Goal: Obtain resource: Download file/media

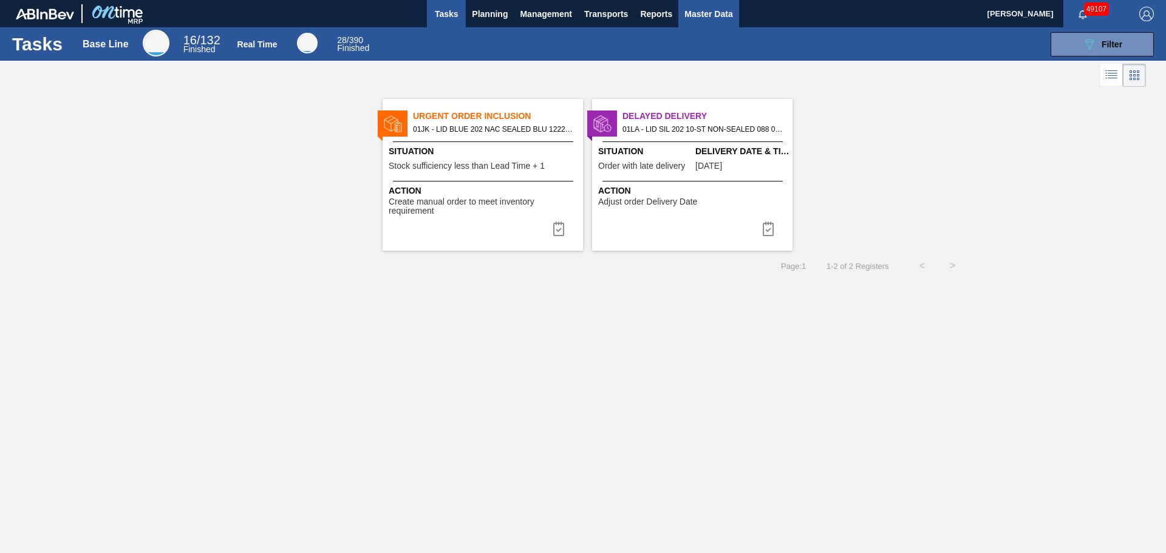
click at [711, 10] on span "Master Data" at bounding box center [708, 14] width 48 height 15
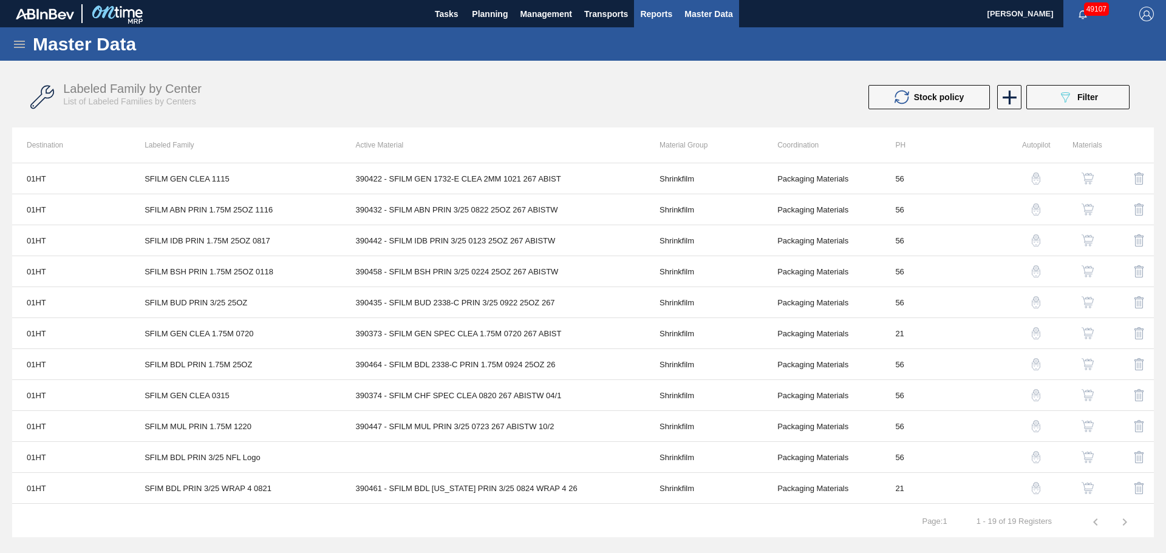
click at [639, 12] on button "Reports" at bounding box center [656, 13] width 44 height 27
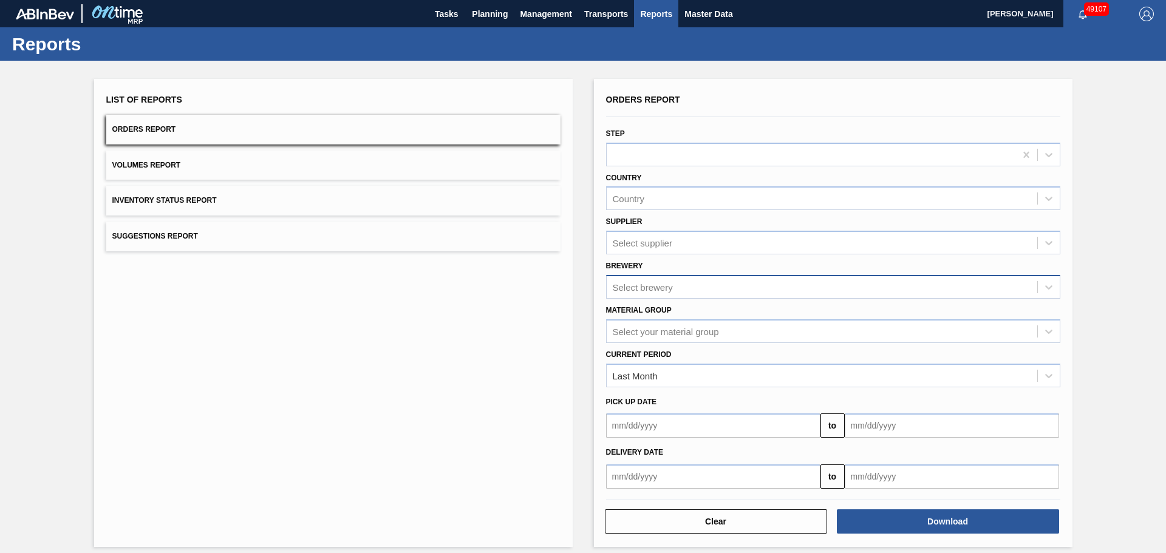
click at [705, 282] on div "Select brewery" at bounding box center [821, 287] width 430 height 18
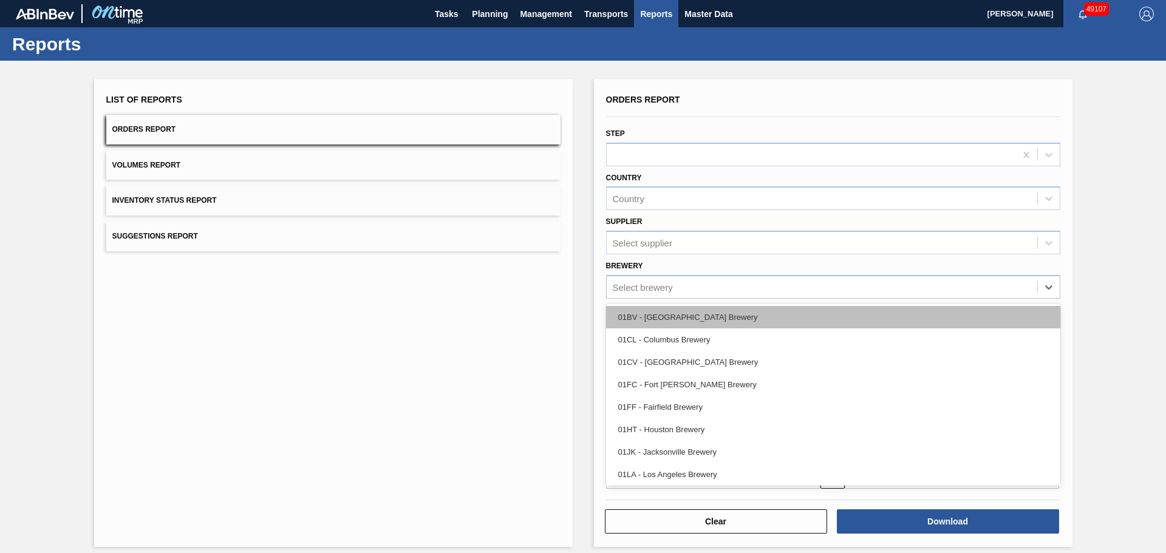
click at [685, 311] on div "01BV - [GEOGRAPHIC_DATA] Brewery" at bounding box center [833, 317] width 454 height 22
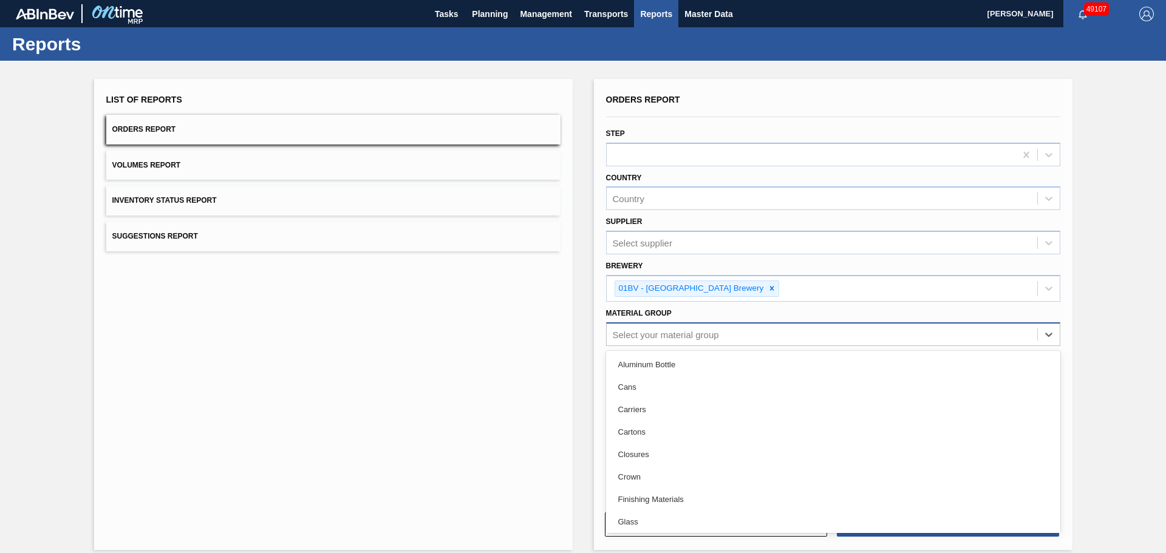
click at [667, 338] on div "Select your material group" at bounding box center [666, 334] width 106 height 10
click at [624, 367] on div "Lids" at bounding box center [833, 369] width 454 height 22
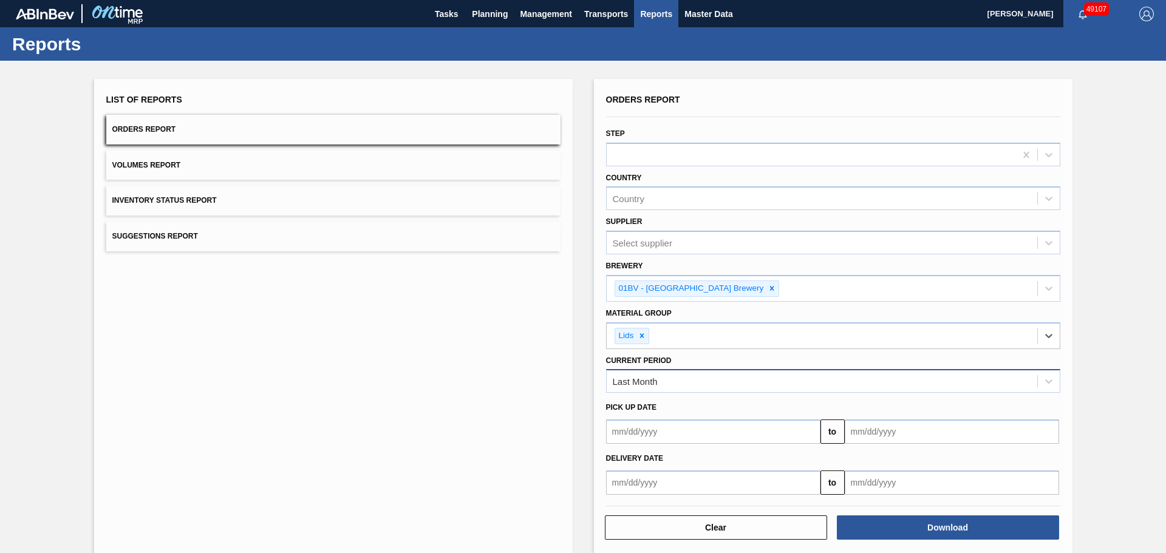
click at [663, 389] on div "Last Month" at bounding box center [821, 382] width 430 height 18
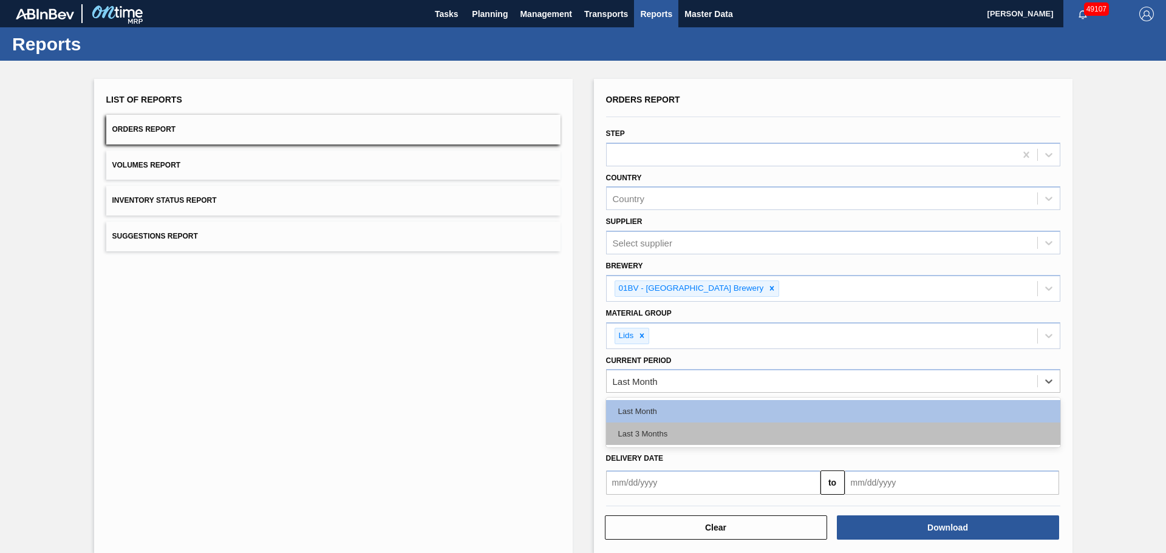
click at [654, 432] on div "Last 3 Months" at bounding box center [833, 434] width 454 height 22
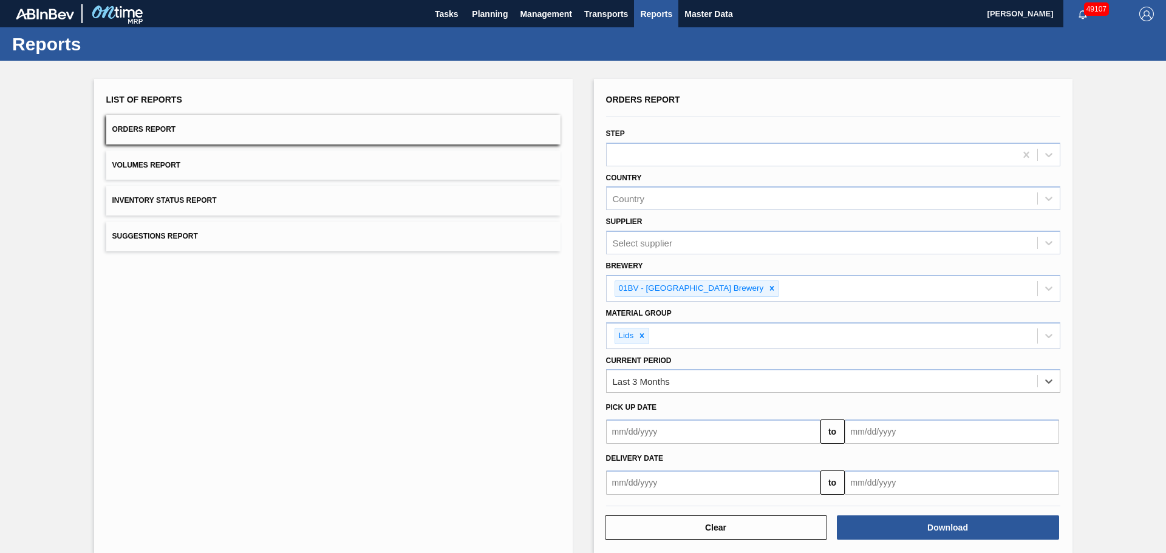
click at [674, 434] on input "text" at bounding box center [713, 431] width 214 height 24
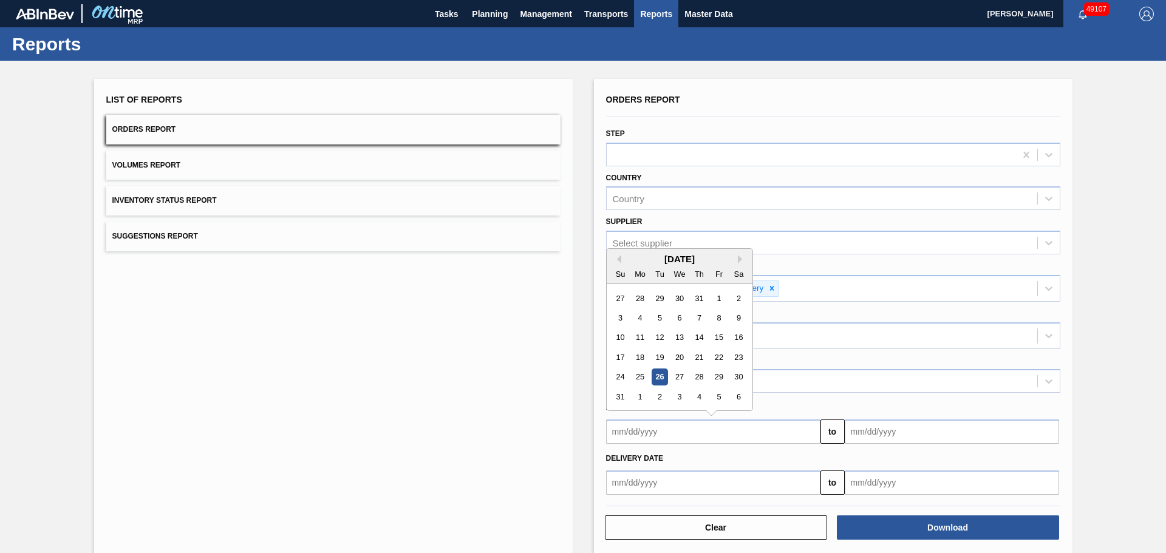
click at [636, 481] on input "text" at bounding box center [713, 482] width 214 height 24
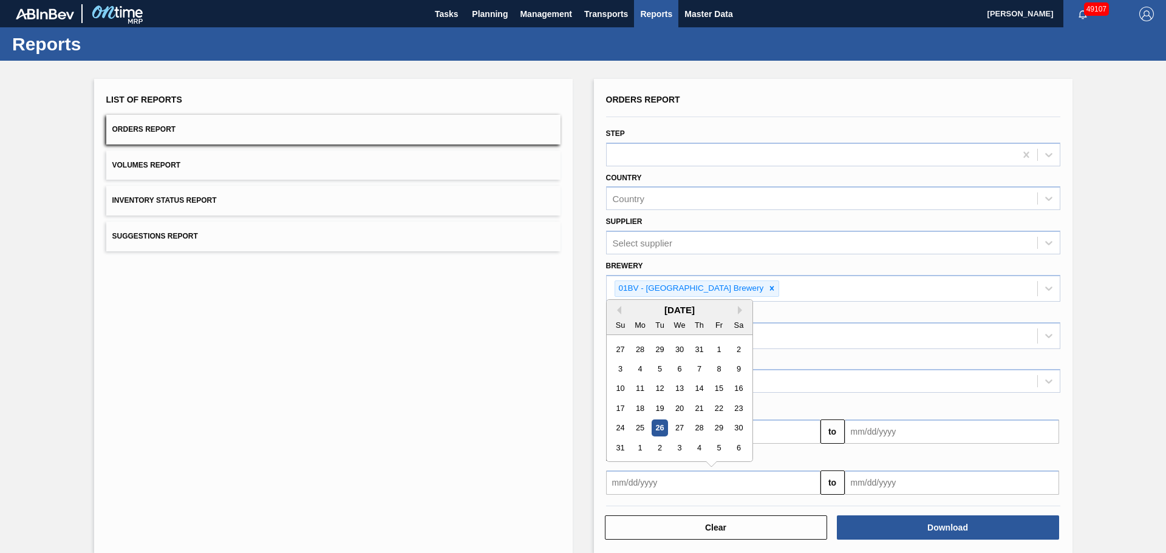
click at [608, 308] on div "[DATE]" at bounding box center [679, 310] width 146 height 10
click at [714, 347] on div "1" at bounding box center [718, 349] width 16 height 16
type input "[DATE]"
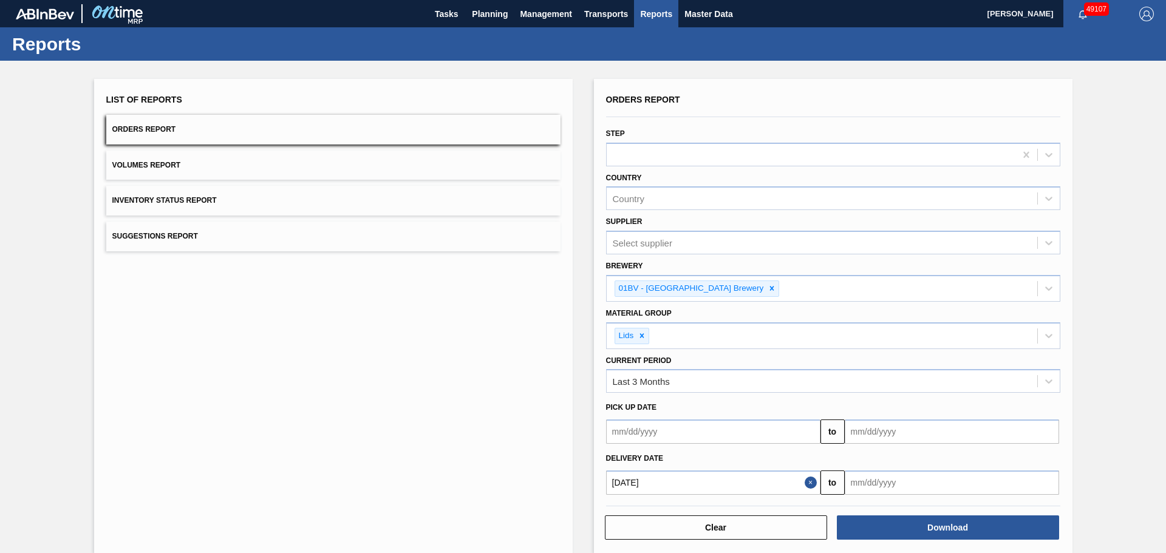
click at [874, 478] on input "text" at bounding box center [951, 482] width 214 height 24
click at [849, 444] on div "31 1 2 3 4 5 6" at bounding box center [918, 447] width 138 height 19
click at [852, 444] on div "31" at bounding box center [858, 448] width 16 height 16
type input "[DATE]"
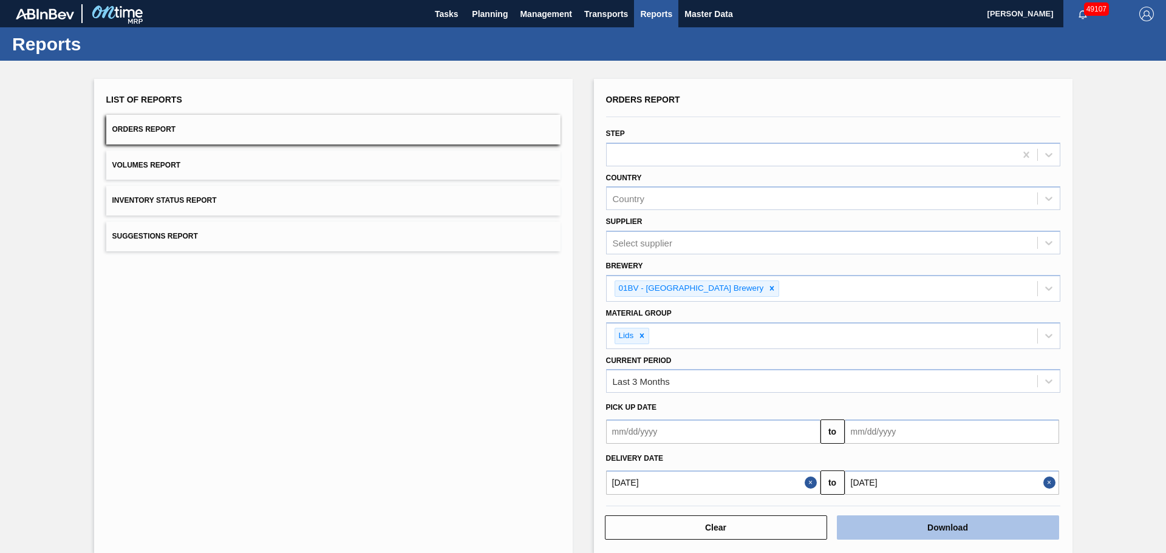
click at [856, 521] on button "Download" at bounding box center [948, 527] width 222 height 24
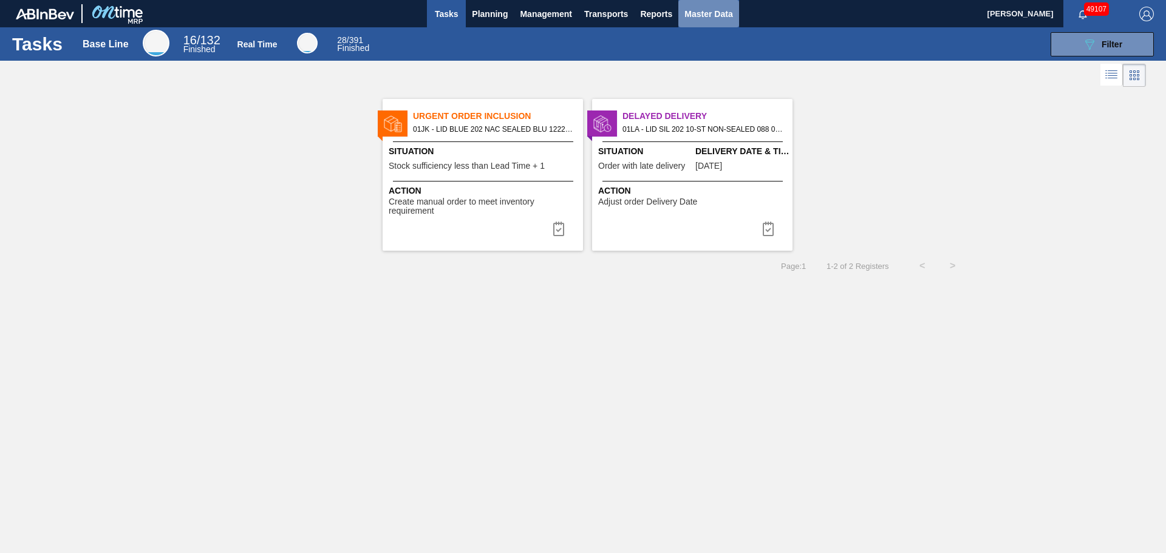
click at [698, 19] on span "Master Data" at bounding box center [708, 14] width 48 height 15
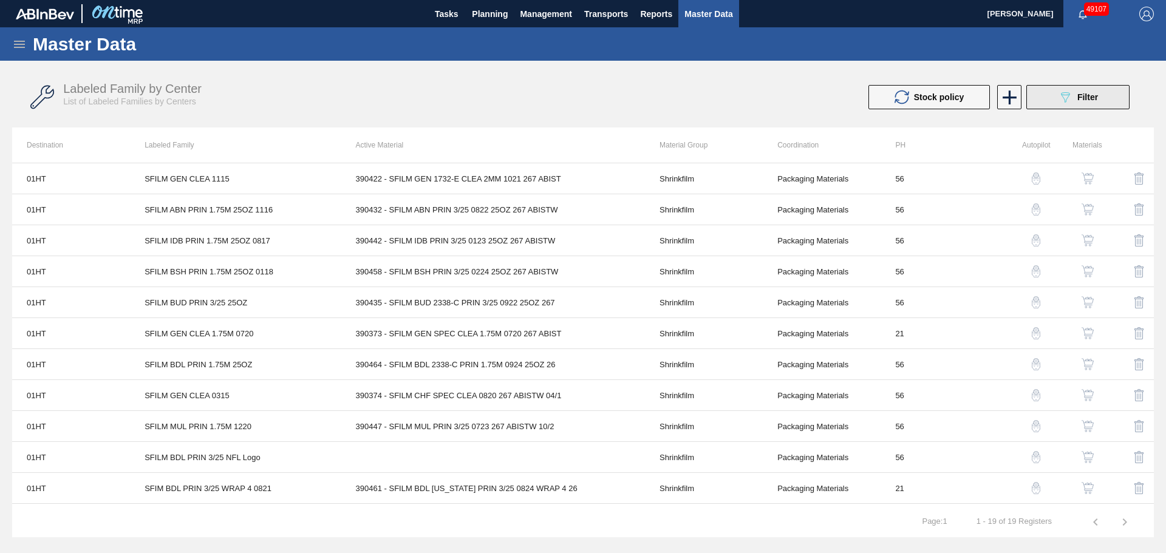
click at [1117, 93] on button "089F7B8B-B2A5-4AFE-B5C0-19BA573D28AC Filter" at bounding box center [1077, 97] width 103 height 24
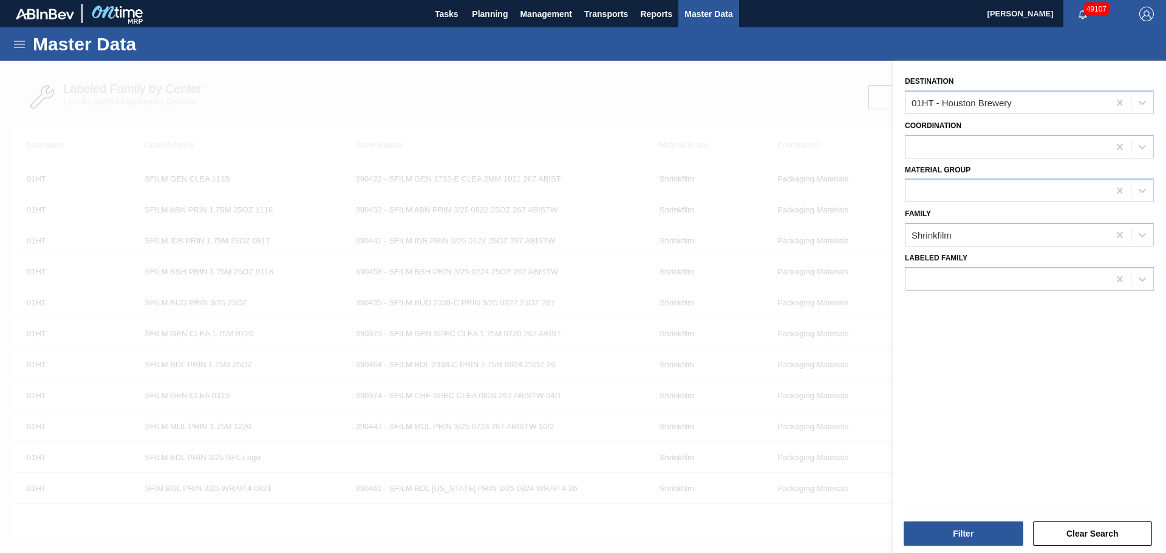
click at [783, 110] on div at bounding box center [583, 337] width 1166 height 553
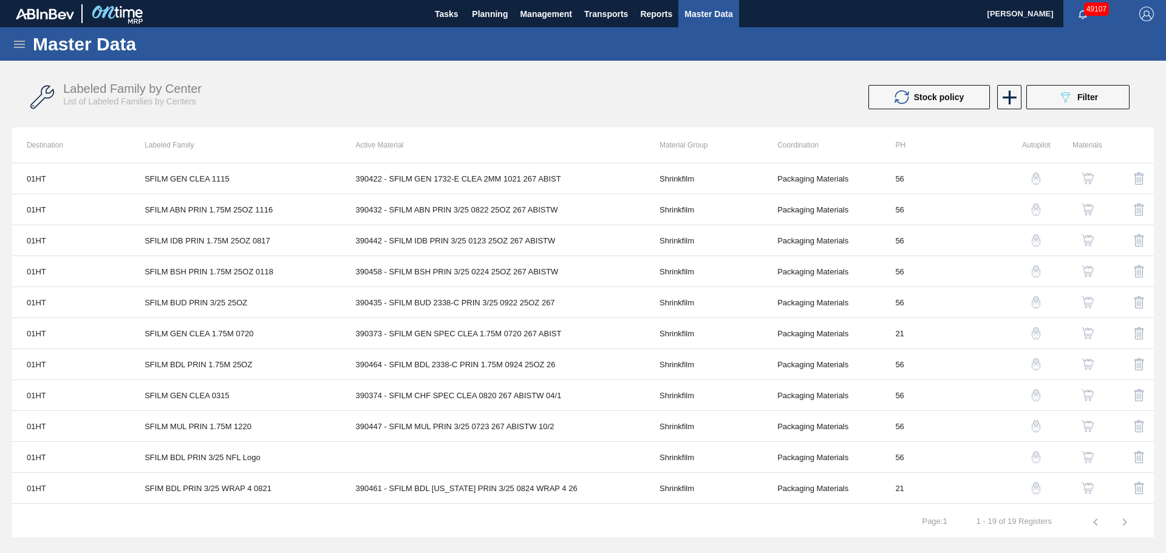
click at [22, 42] on icon at bounding box center [19, 44] width 15 height 15
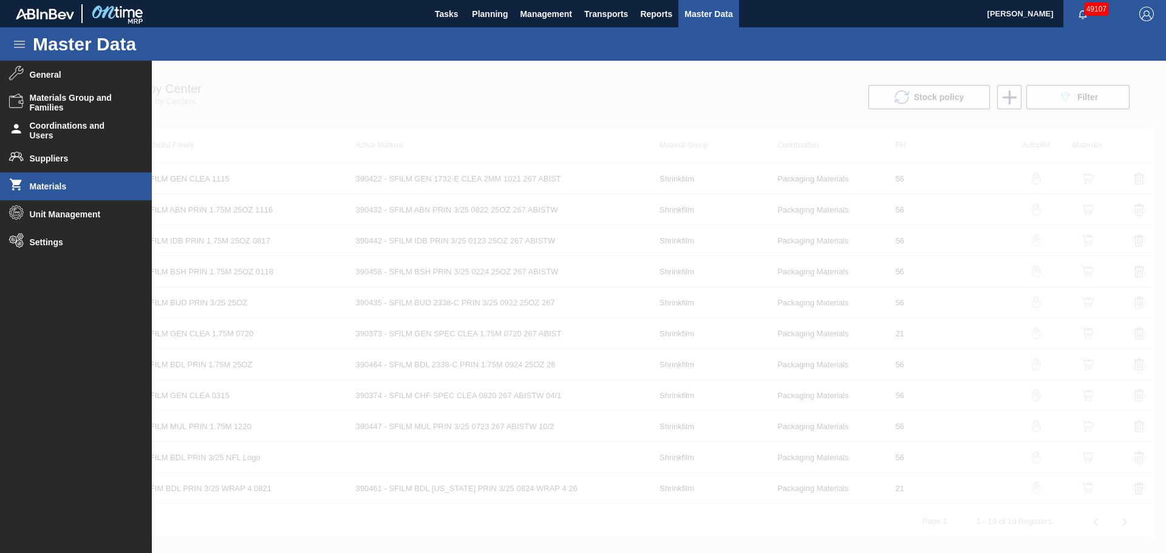
click at [81, 188] on span "Materials" at bounding box center [80, 187] width 100 height 10
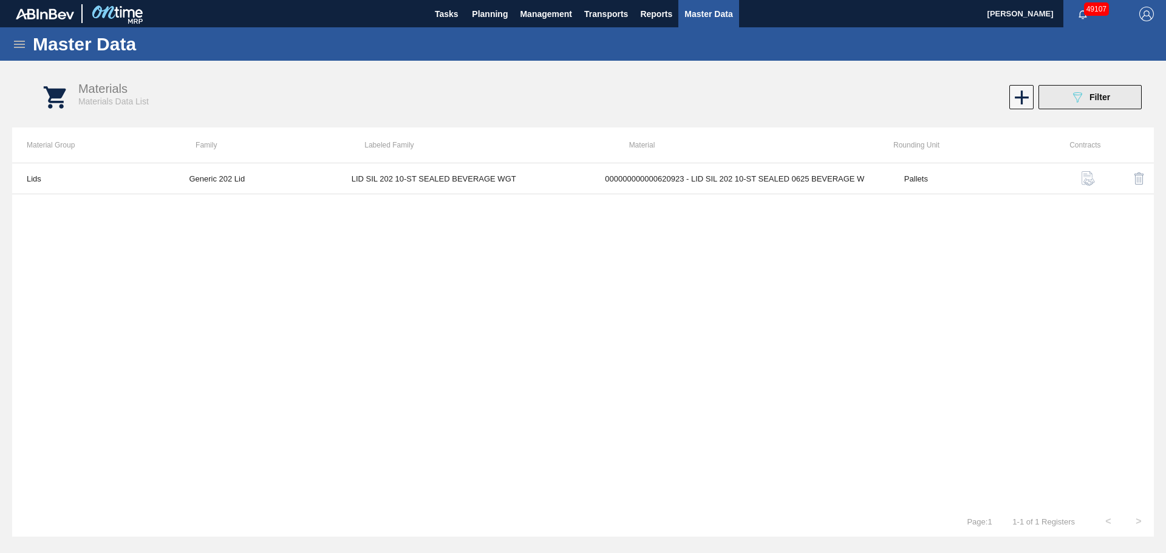
drag, startPoint x: 1165, startPoint y: 89, endPoint x: 1102, endPoint y: 96, distance: 63.0
click at [1160, 90] on div "Materials Materials Data List 089F7B8B-B2A5-4AFE-B5C0-19BA573D28AC Filter" at bounding box center [594, 98] width 1141 height 46
click at [1098, 96] on span "Filter" at bounding box center [1099, 97] width 21 height 10
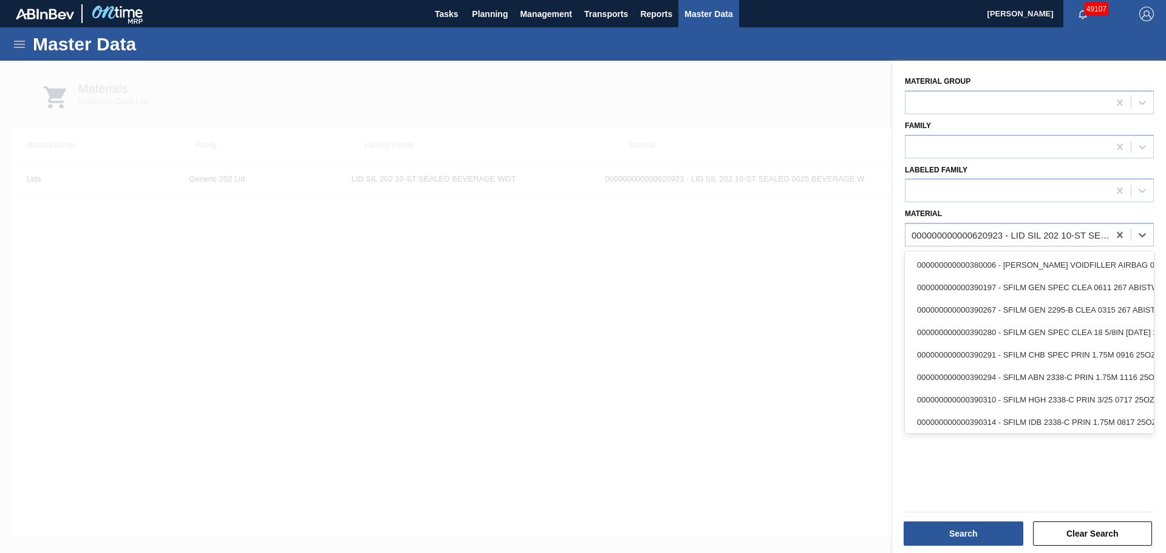
click at [1006, 233] on div "000000000000620923 - LID SIL 202 10-ST SEALED 0625 BEVERAGE W" at bounding box center [1010, 235] width 199 height 10
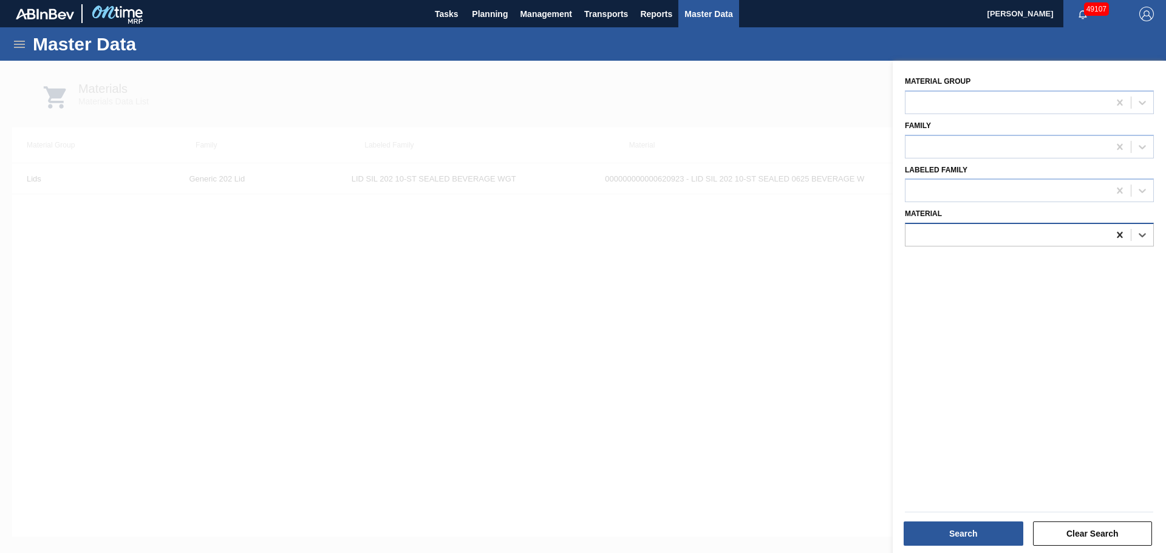
click at [1117, 230] on icon at bounding box center [1119, 235] width 12 height 12
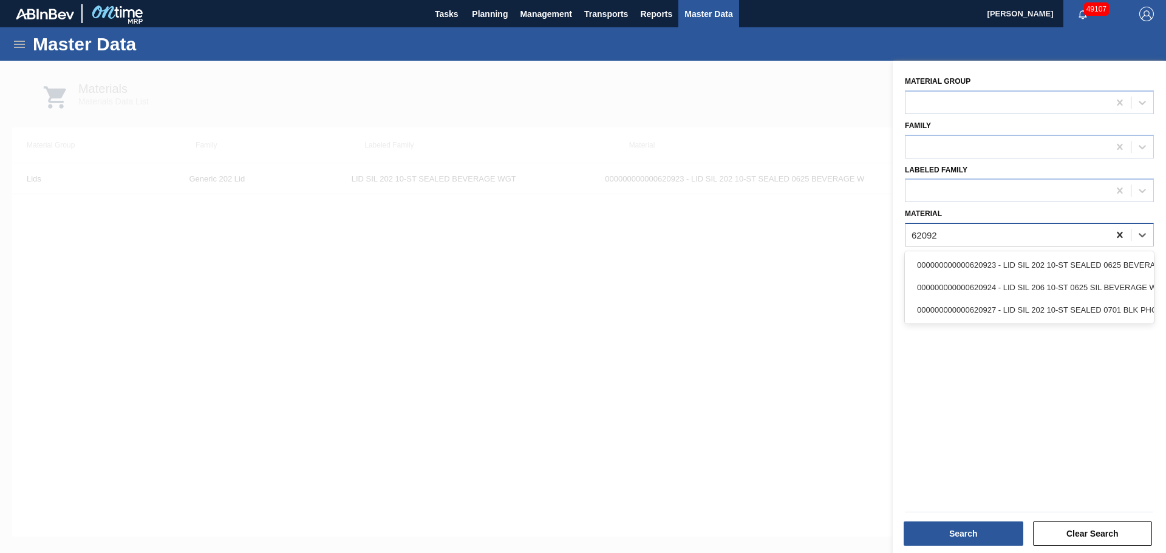
type input "620924"
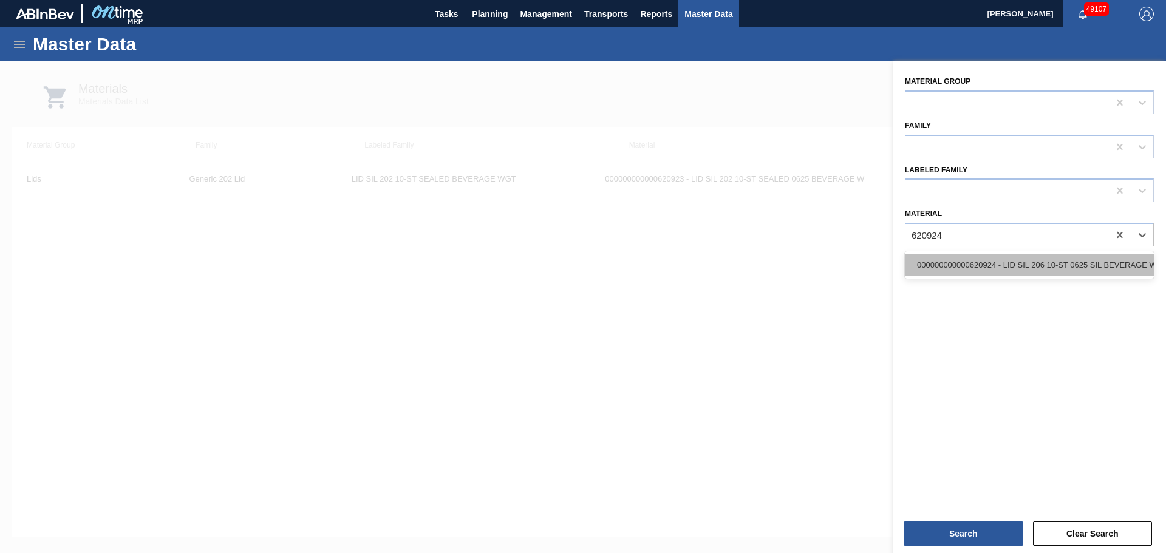
click at [1052, 256] on div "000000000000620924 - LID SIL 206 10-ST 0625 SIL BEVERAGE W 06" at bounding box center [1029, 265] width 249 height 22
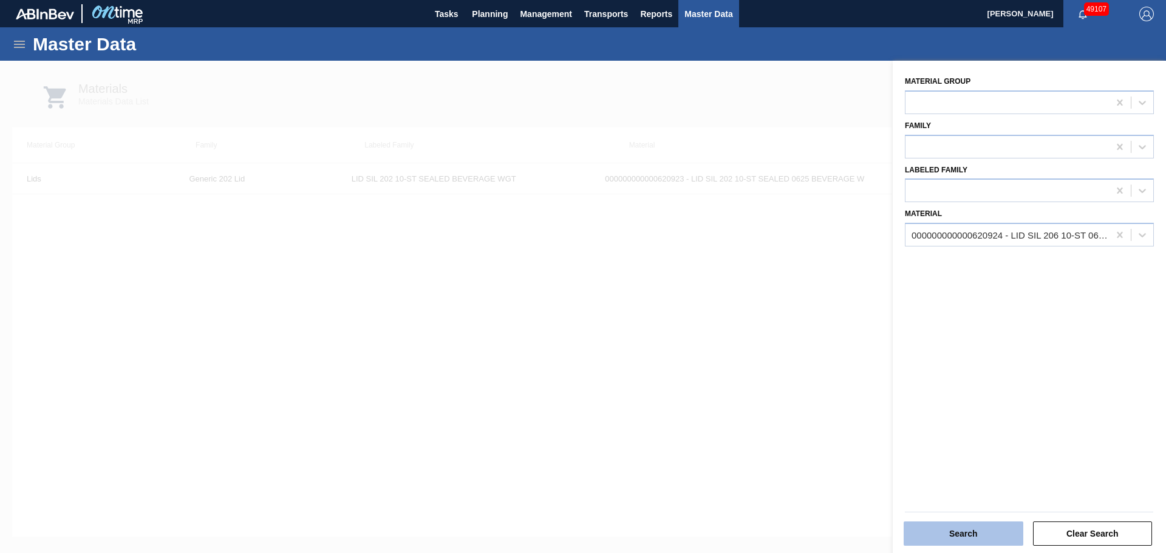
click at [932, 537] on button "Search" at bounding box center [963, 533] width 120 height 24
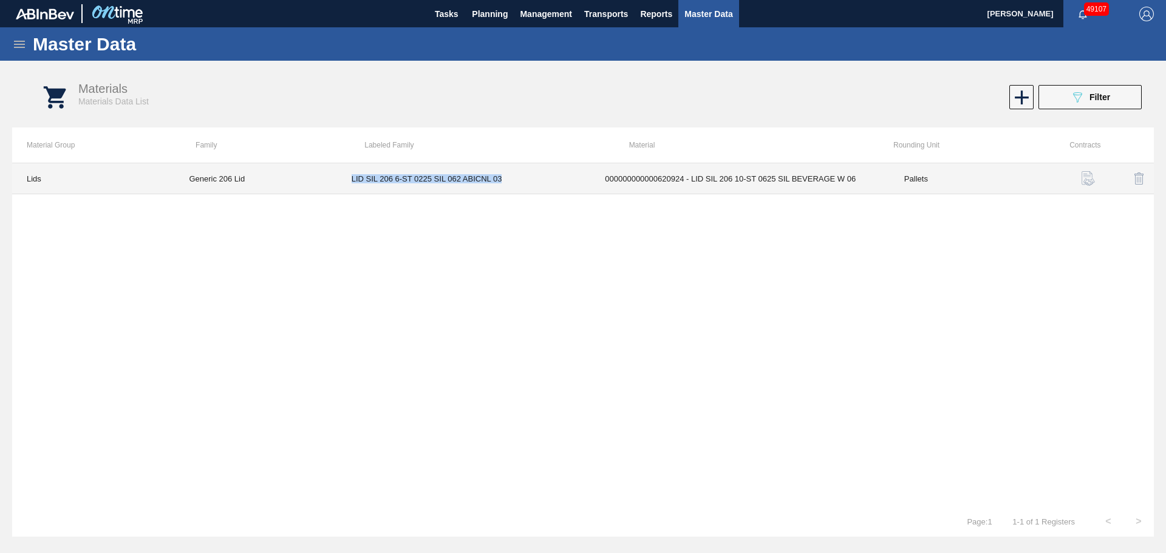
drag, startPoint x: 518, startPoint y: 178, endPoint x: 350, endPoint y: 182, distance: 168.2
click at [350, 182] on td "LID SIL 206 6-ST 0225 SIL 062 ABICNL 03" at bounding box center [464, 178] width 254 height 31
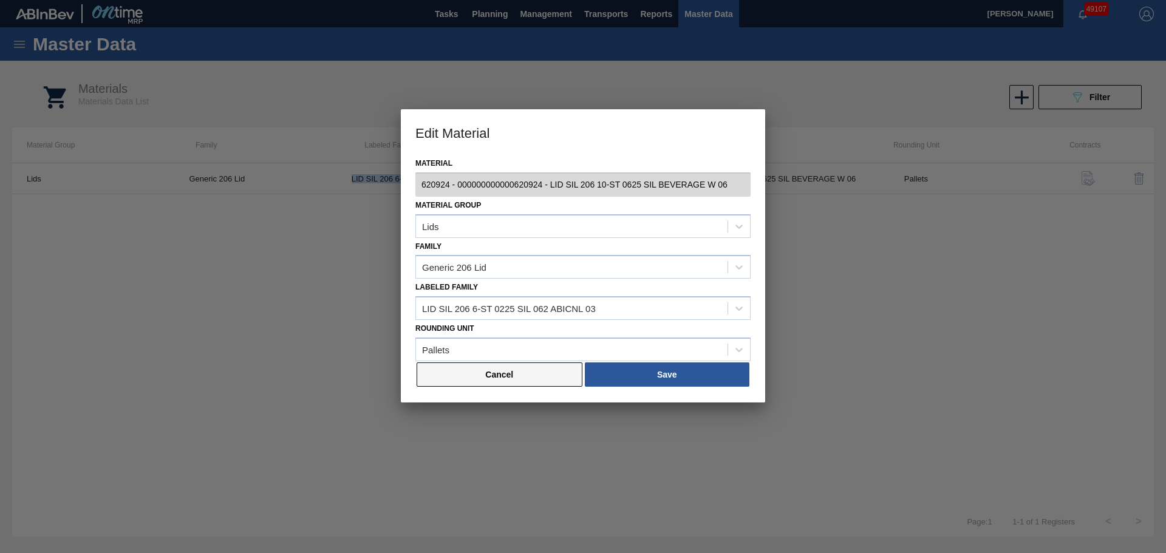
click at [545, 378] on button "Cancel" at bounding box center [499, 374] width 166 height 24
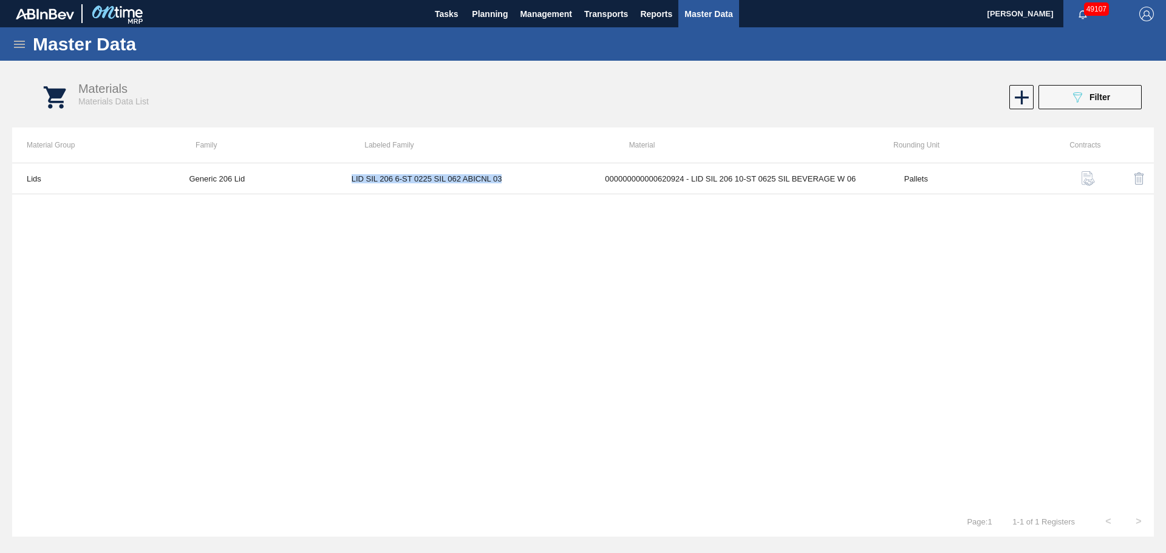
click at [24, 46] on icon at bounding box center [19, 44] width 15 height 15
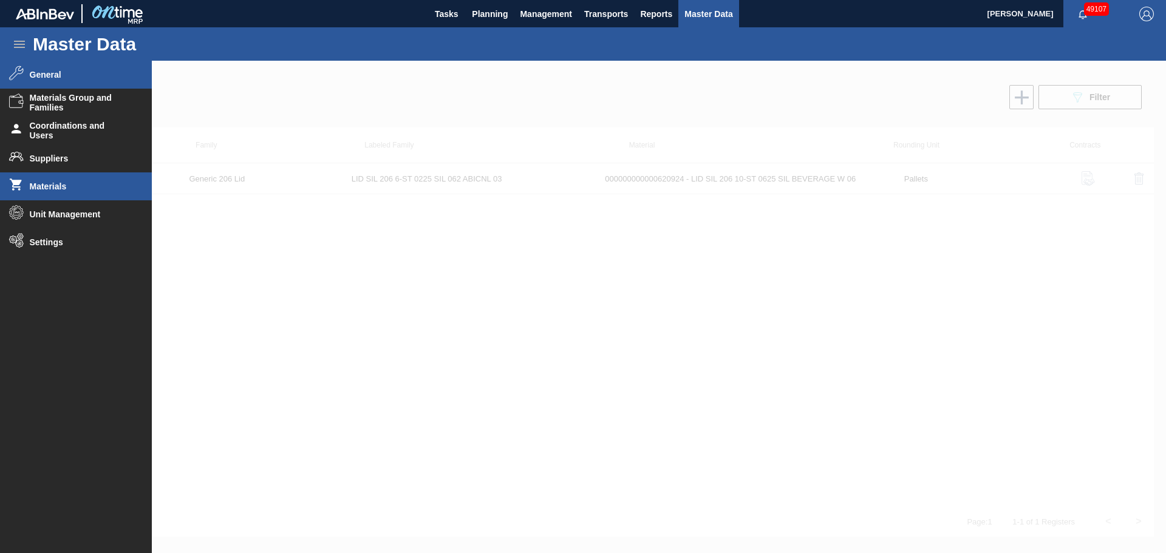
click at [49, 76] on span "General" at bounding box center [80, 75] width 100 height 10
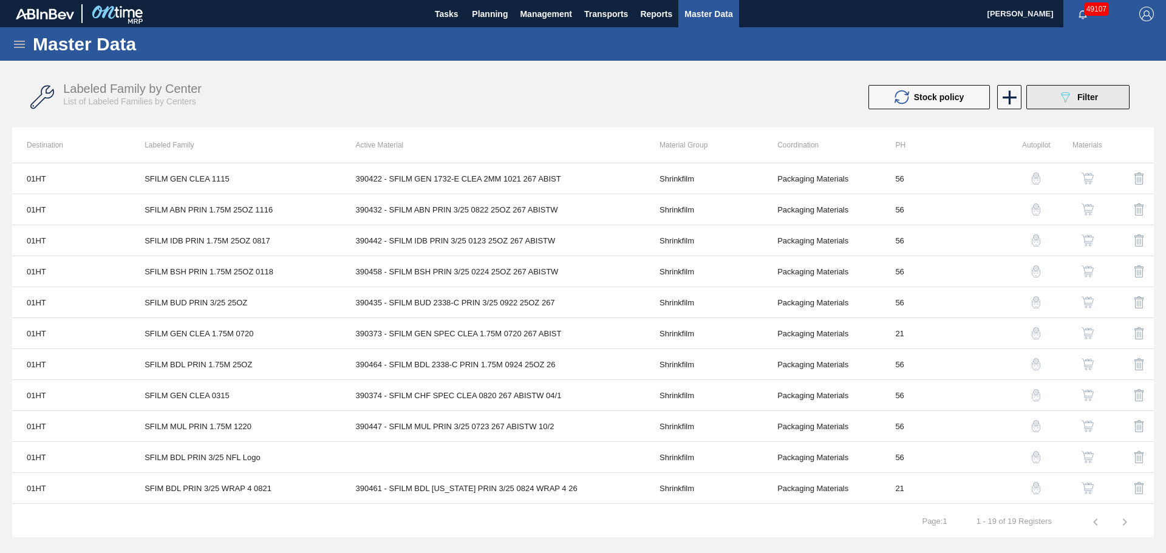
click at [1068, 98] on icon "089F7B8B-B2A5-4AFE-B5C0-19BA573D28AC" at bounding box center [1065, 97] width 15 height 15
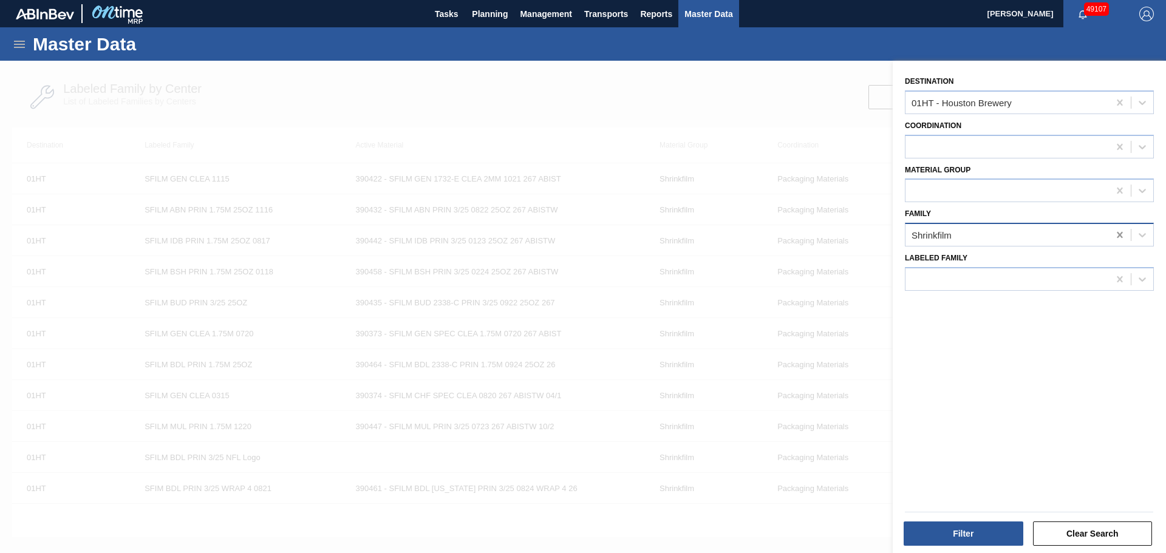
click at [1113, 236] on icon at bounding box center [1119, 235] width 12 height 12
click at [1118, 98] on icon at bounding box center [1119, 103] width 12 height 12
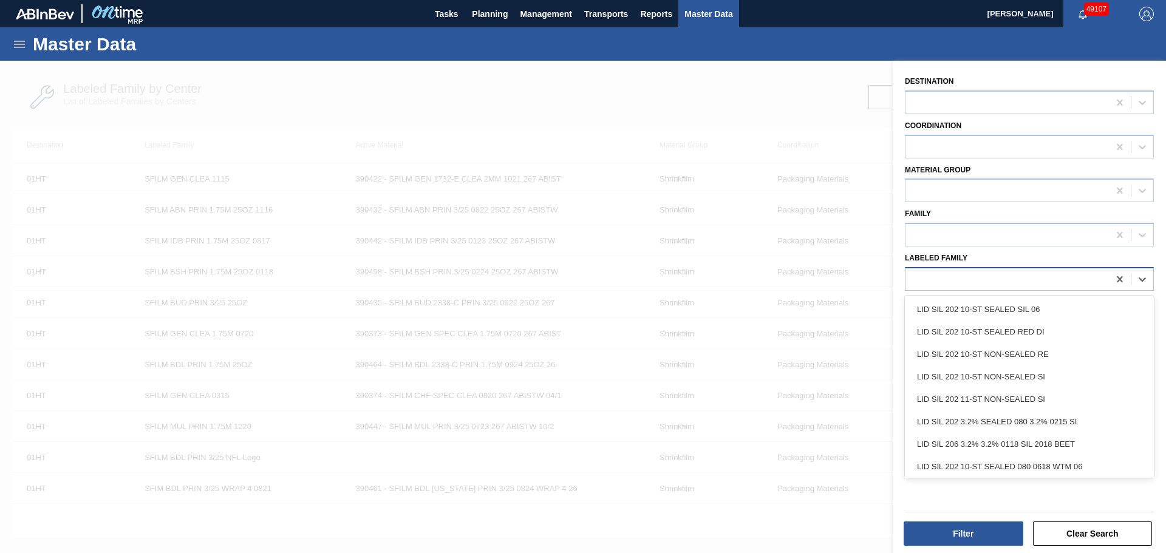
click at [958, 277] on div at bounding box center [1006, 279] width 203 height 18
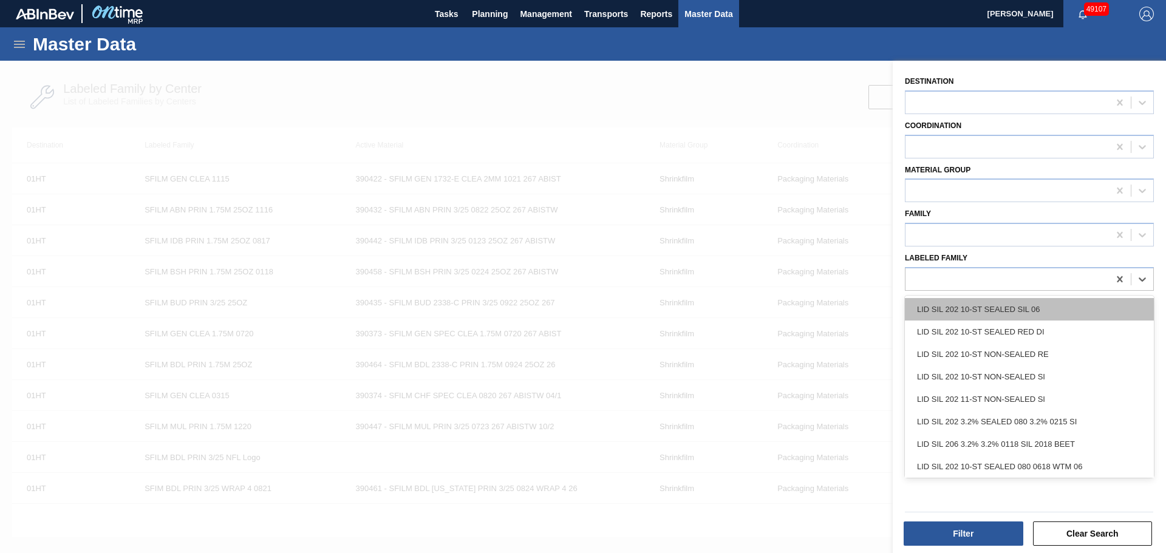
paste Family "LID SIL 206 6-ST 0225 SIL 062 ABICNL 03"
type Family "LID SIL 206 6-ST 0225 SIL 062 ABICNL 03"
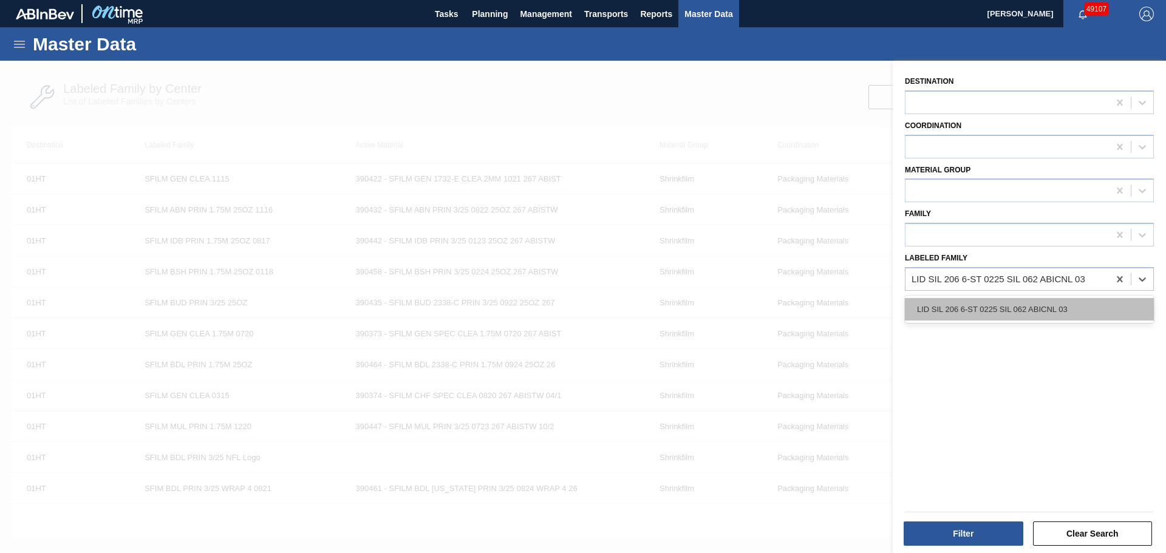
click at [966, 308] on div "LID SIL 206 6-ST 0225 SIL 062 ABICNL 03" at bounding box center [1029, 309] width 249 height 22
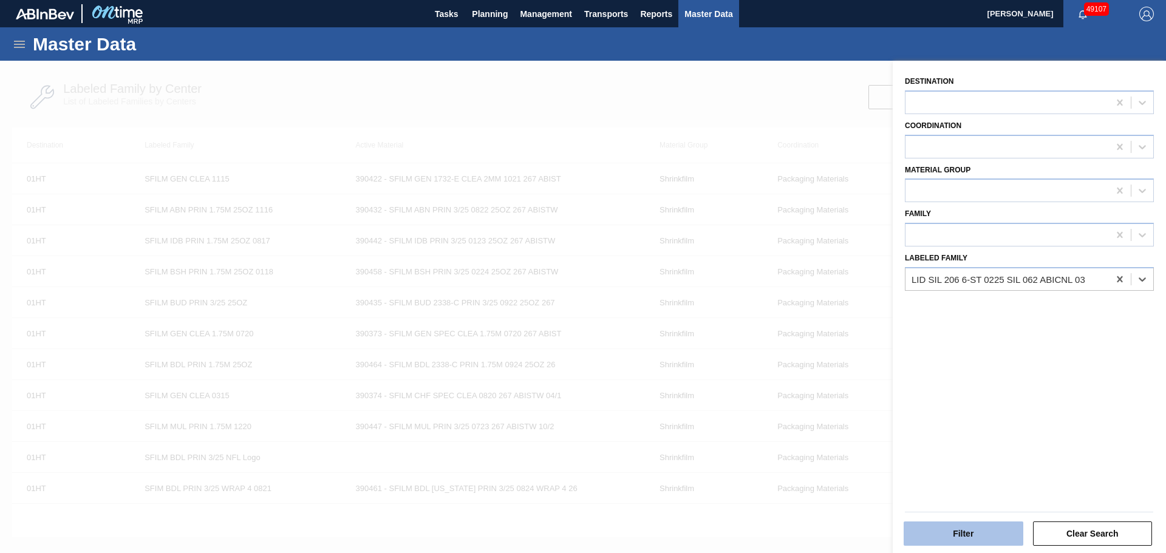
click at [956, 537] on button "Filter" at bounding box center [963, 533] width 120 height 24
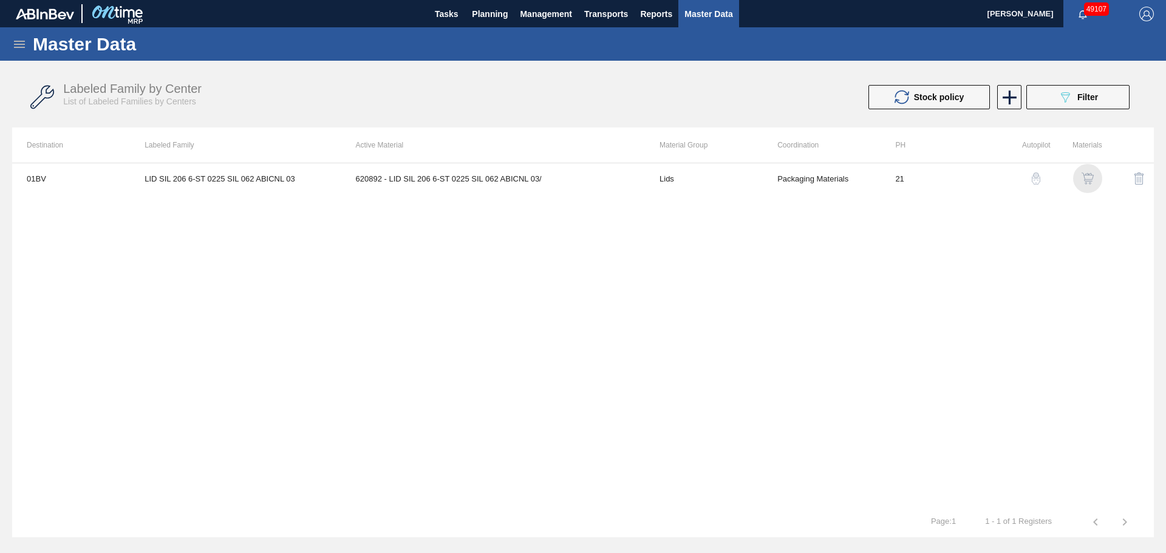
click at [1081, 175] on img "button" at bounding box center [1087, 178] width 12 height 12
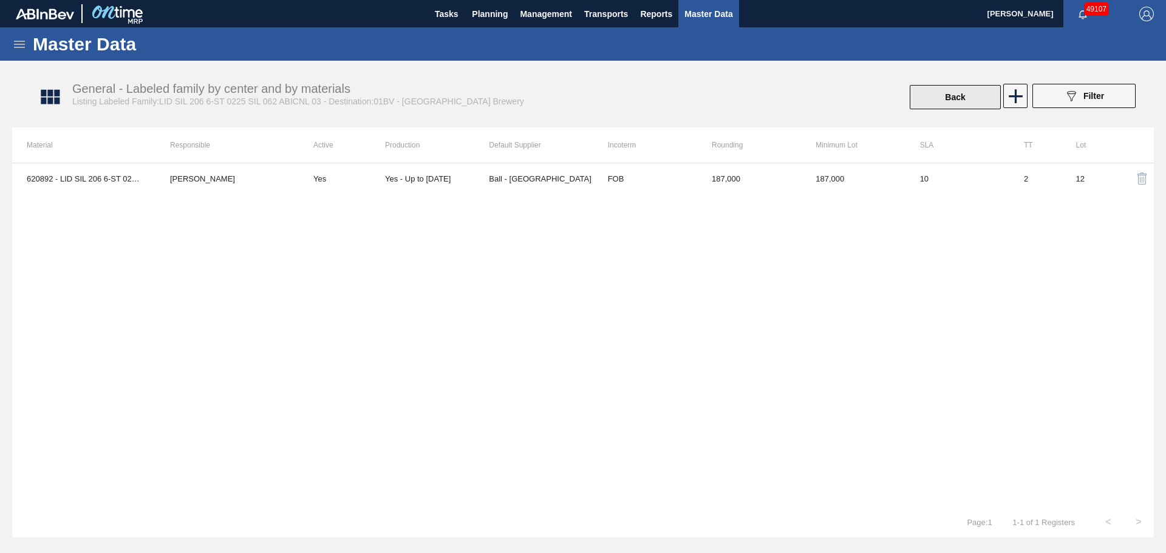
click at [963, 100] on button "Back" at bounding box center [954, 97] width 91 height 24
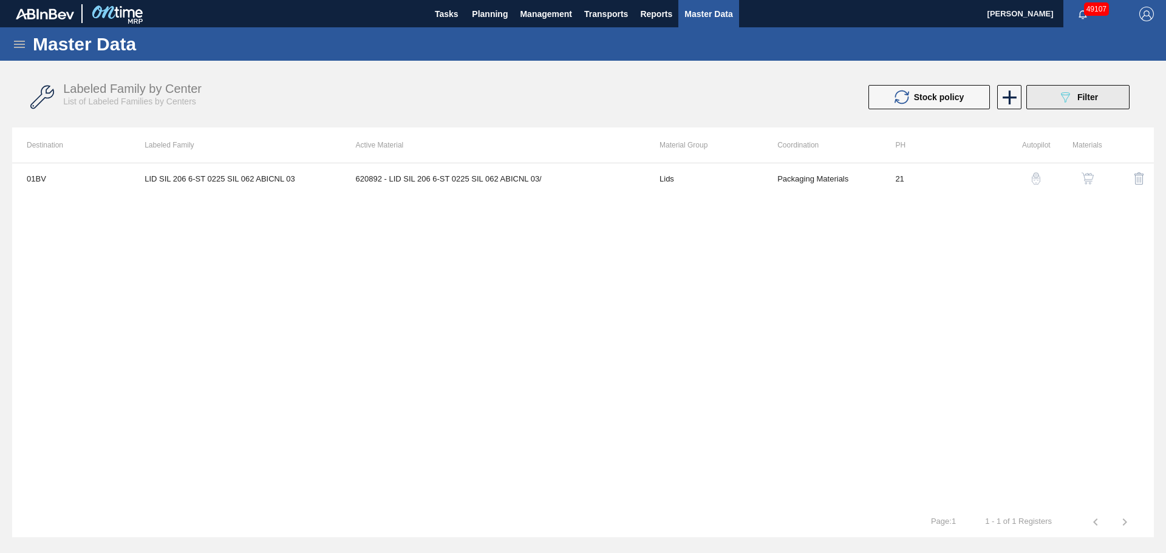
click at [1084, 103] on div "089F7B8B-B2A5-4AFE-B5C0-19BA573D28AC Filter" at bounding box center [1078, 97] width 40 height 15
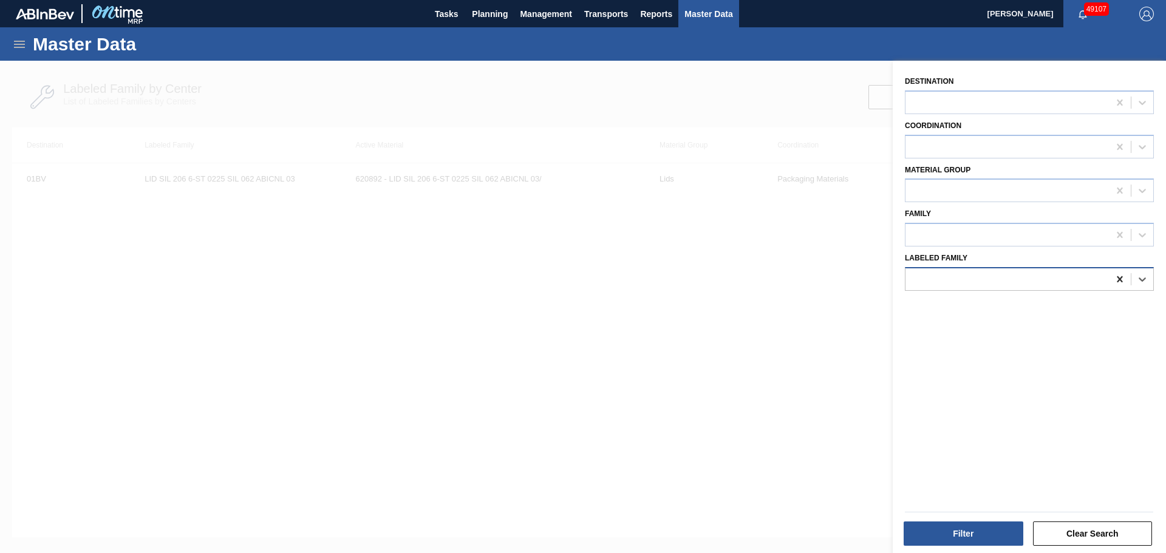
click at [1121, 287] on div at bounding box center [1119, 279] width 22 height 22
paste Family "LID SIL 206 6-ST 0225 SIL 062 ABICNL 03"
type Family "LID SIL 206 6-ST 0225 SIL 062 ABICNL 03"
click at [953, 297] on div "LID SIL 206 6-ST 0225 SIL 062 ABICNL 03" at bounding box center [1029, 309] width 249 height 27
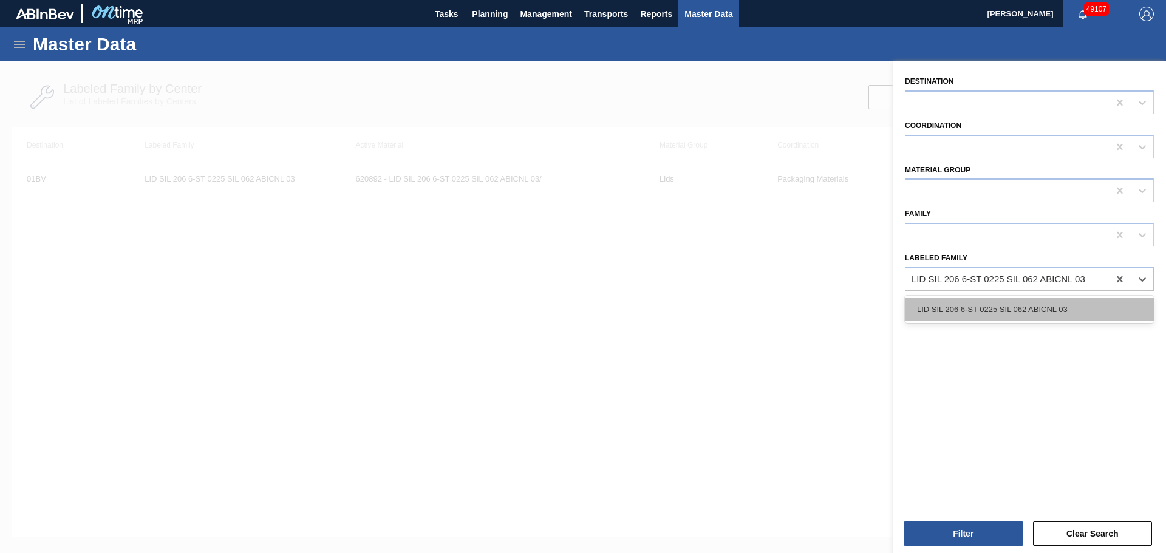
click at [953, 299] on div "LID SIL 206 6-ST 0225 SIL 062 ABICNL 03" at bounding box center [1029, 309] width 249 height 22
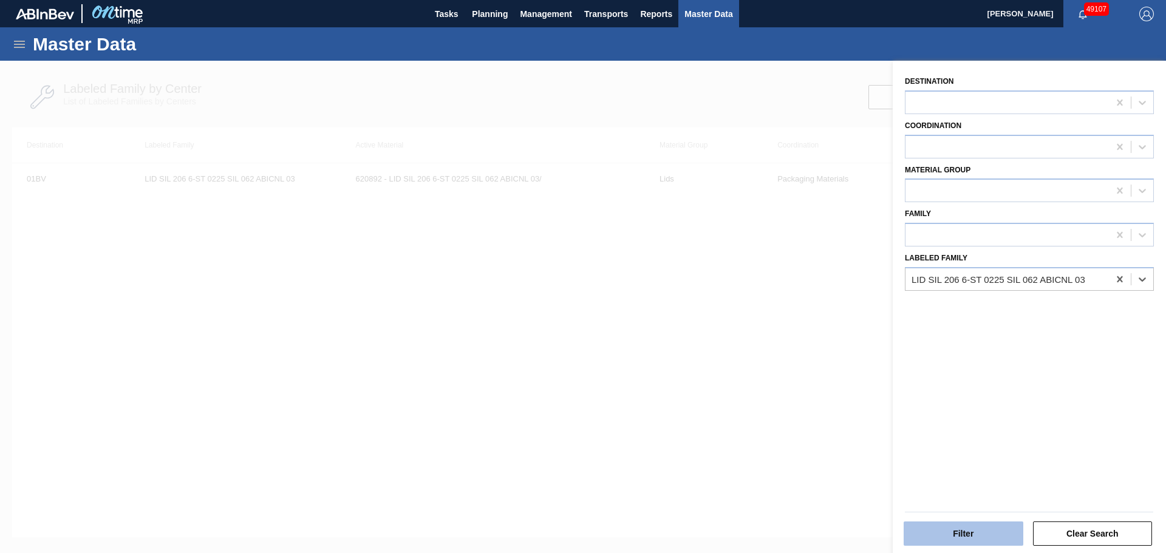
click at [954, 540] on button "Filter" at bounding box center [963, 533] width 120 height 24
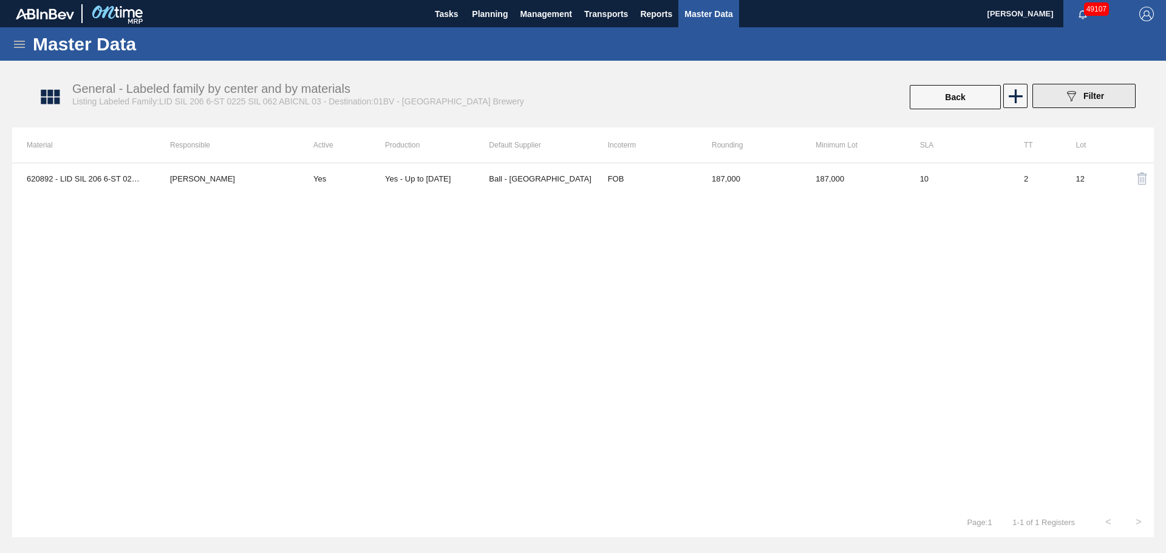
click at [1078, 94] on icon "089F7B8B-B2A5-4AFE-B5C0-19BA573D28AC" at bounding box center [1071, 96] width 15 height 15
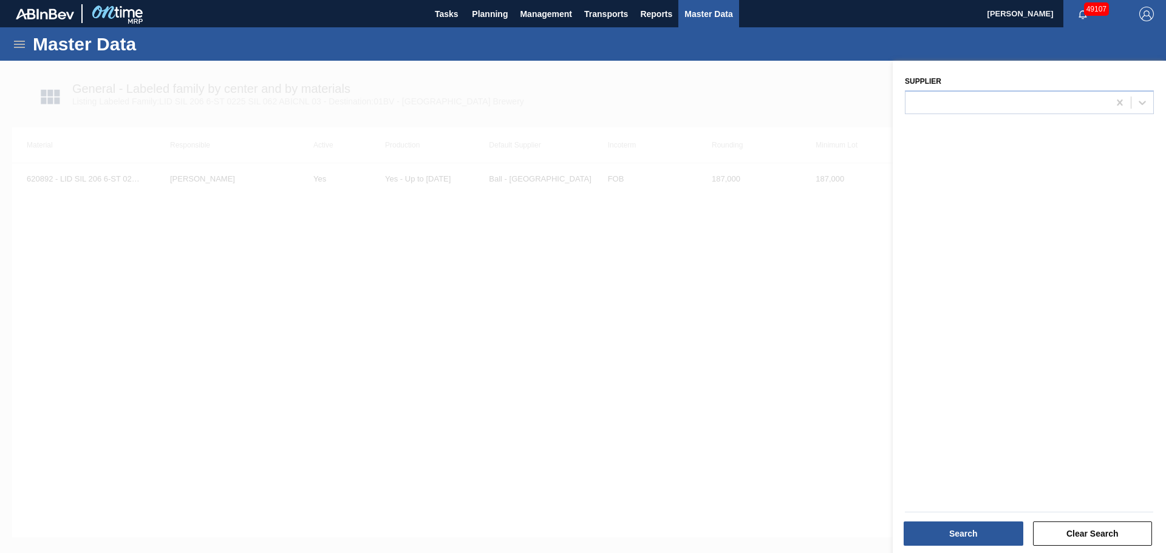
click at [733, 321] on div at bounding box center [583, 337] width 1166 height 553
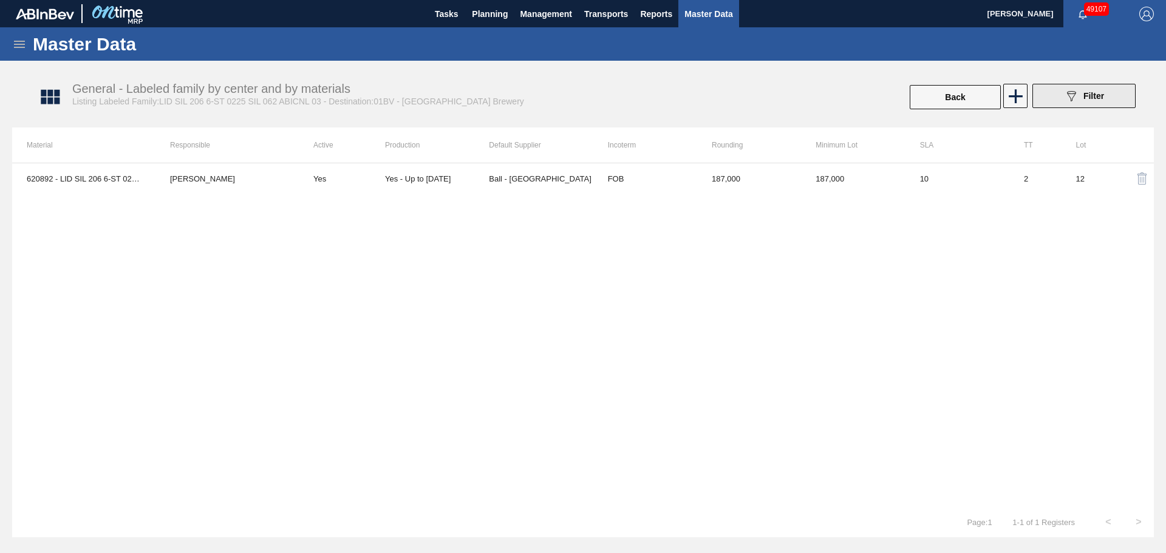
click at [1054, 93] on button "089F7B8B-B2A5-4AFE-B5C0-19BA573D28AC Filter" at bounding box center [1083, 96] width 103 height 24
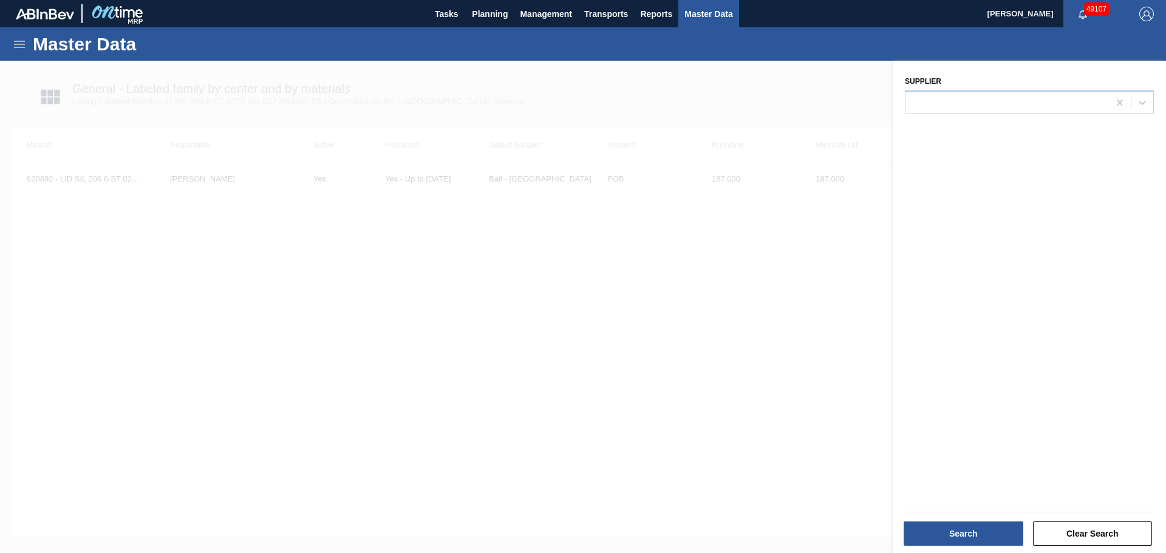
click at [767, 362] on div at bounding box center [583, 337] width 1166 height 553
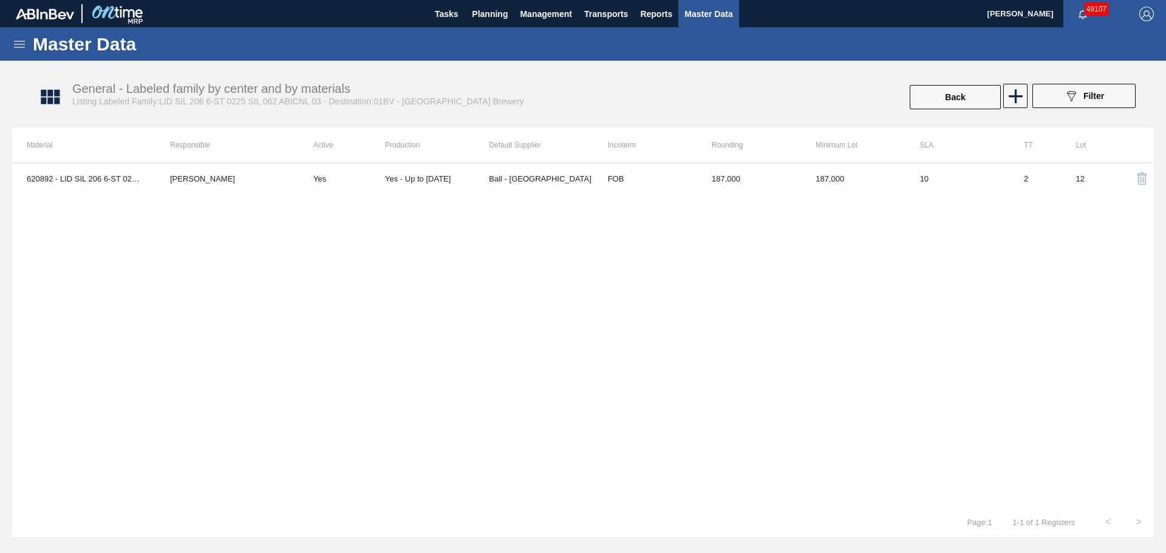
click at [870, 249] on div "620892 - LID SIL 206 6-ST 0225 SIL 062 ABICNL 03/ Jack Schuld Yes Yes - Up to 1…" at bounding box center [582, 335] width 1141 height 344
drag, startPoint x: 398, startPoint y: 365, endPoint x: 415, endPoint y: 377, distance: 20.9
click at [414, 377] on div "620892 - LID SIL 206 6-ST 0225 SIL 062 ABICNL 03/ Jack Schuld Yes Yes - Up to 1…" at bounding box center [582, 335] width 1141 height 344
click at [484, 310] on div "620892 - LID SIL 206 6-ST 0225 SIL 062 ABICNL 03/ Jack Schuld Yes Yes - Up to 1…" at bounding box center [582, 335] width 1141 height 344
